Goal: Use online tool/utility

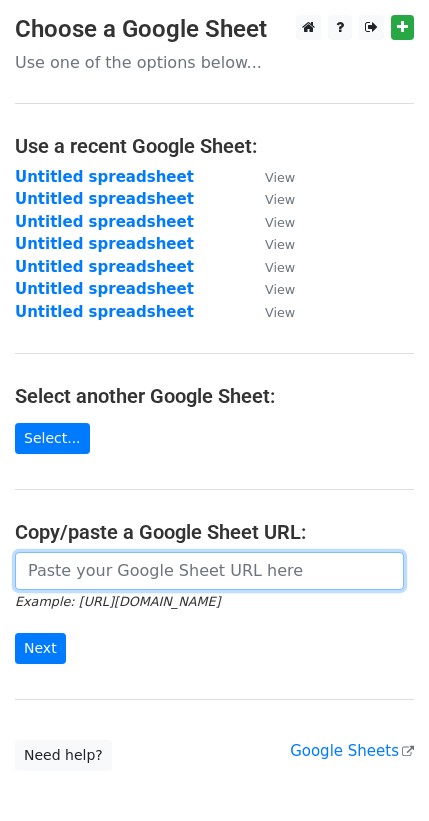
click at [79, 552] on input "url" at bounding box center [209, 571] width 389 height 38
paste input "https://docs.google.com/spreadsheets/d/1-EblWaKU1BsZAAogrbs7Efe5-gHcBLdyBJs6GUj…"
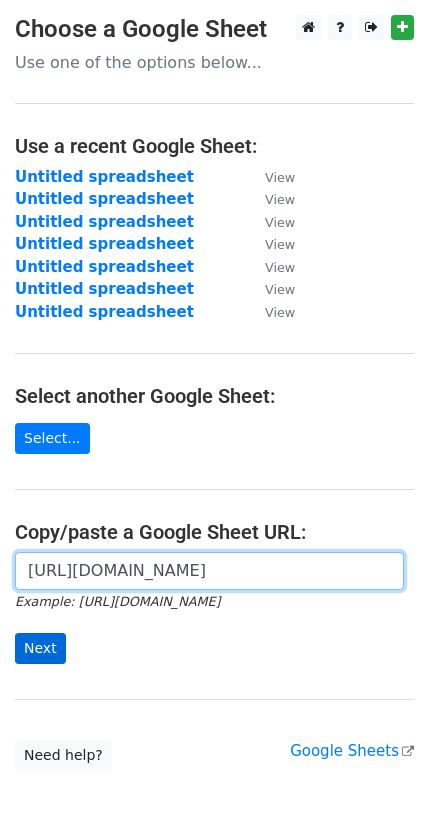
type input "https://docs.google.com/spreadsheets/d/1-EblWaKU1BsZAAogrbs7Efe5-gHcBLdyBJs6GUj…"
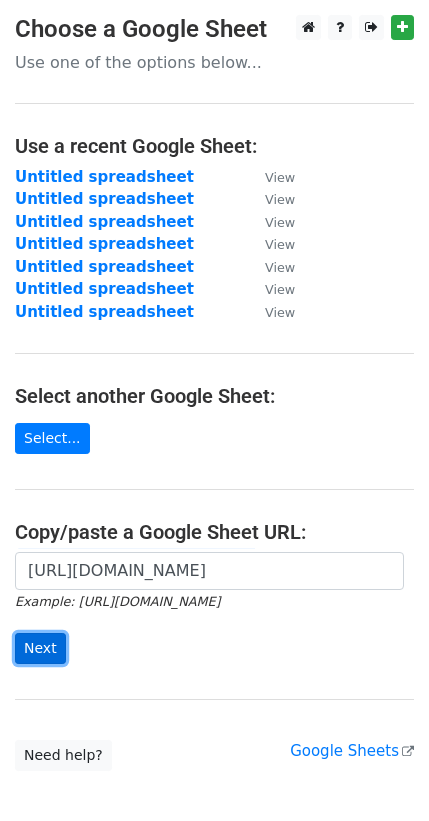
scroll to position [0, 0]
click at [33, 633] on input "Next" at bounding box center [40, 648] width 51 height 31
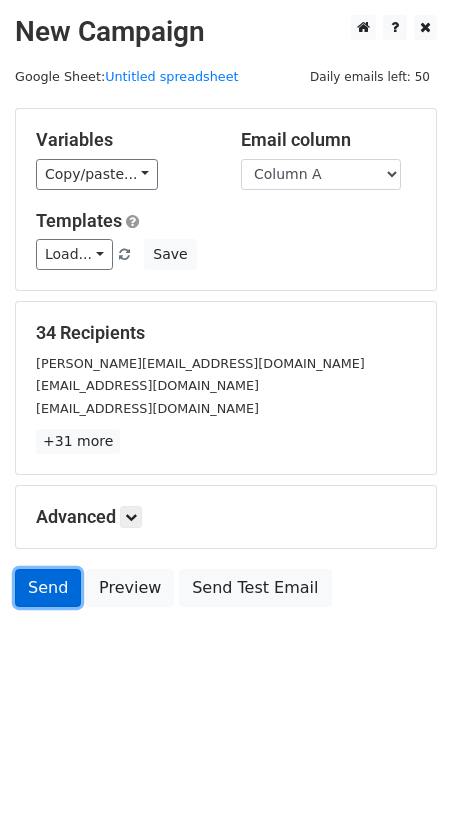
click at [30, 569] on link "Send" at bounding box center [48, 588] width 66 height 38
